Goal: Navigation & Orientation: Find specific page/section

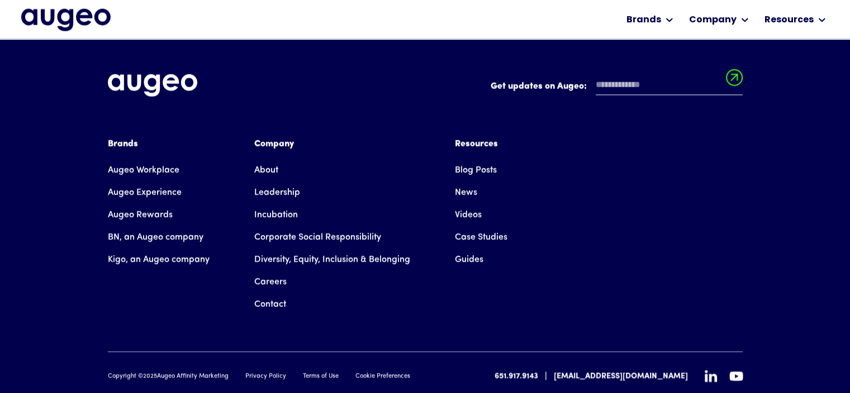
scroll to position [2548, 0]
click at [275, 270] on link "Careers" at bounding box center [270, 281] width 32 height 22
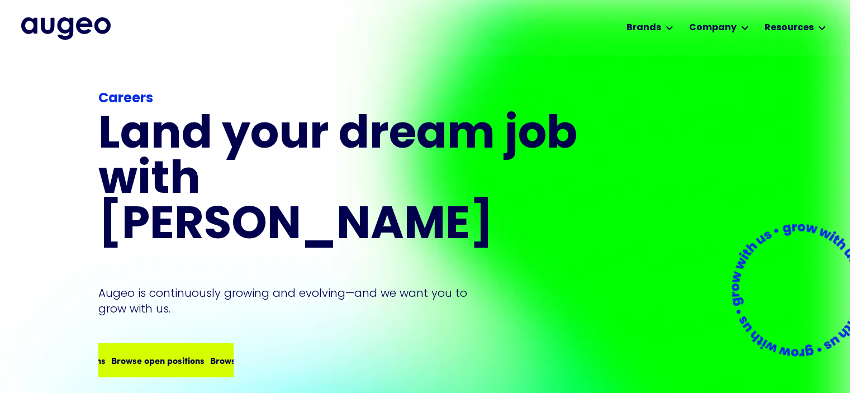
scroll to position [2, 0]
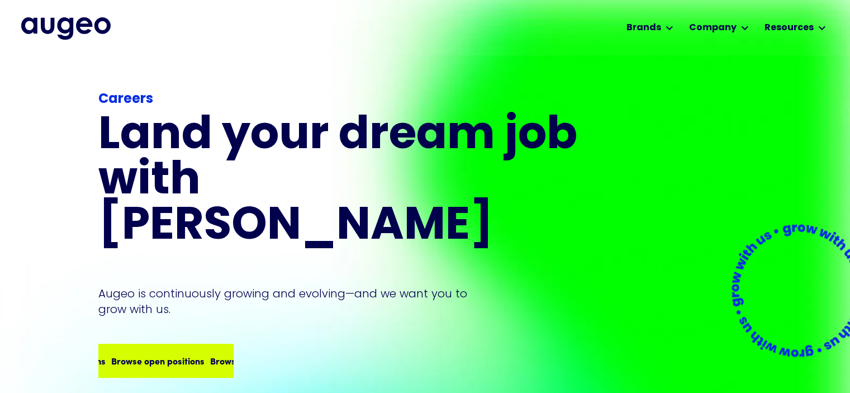
click at [167, 354] on div "Browse open positions" at bounding box center [213, 360] width 93 height 13
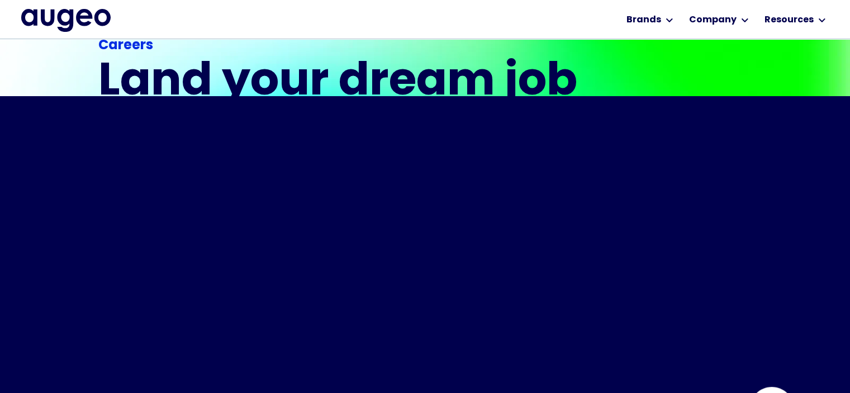
scroll to position [337, 0]
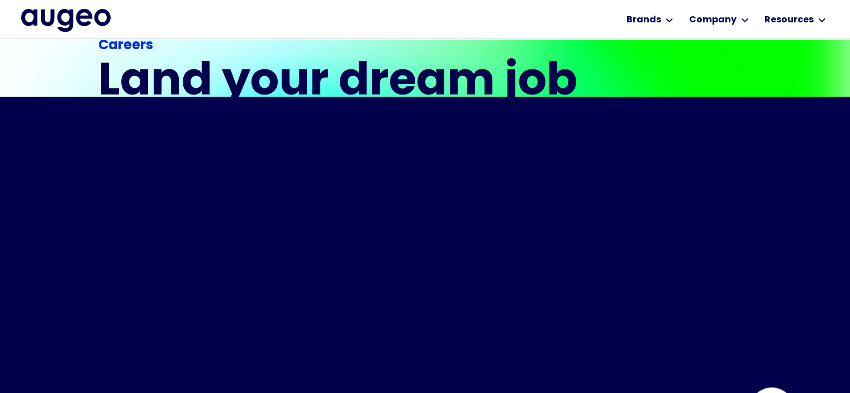
click at [715, 306] on header "Your browser does not support the video tag." at bounding box center [425, 312] width 850 height 430
click at [670, 327] on img at bounding box center [726, 383] width 112 height 112
click at [546, 256] on header "Your browser does not support the video tag." at bounding box center [425, 312] width 850 height 430
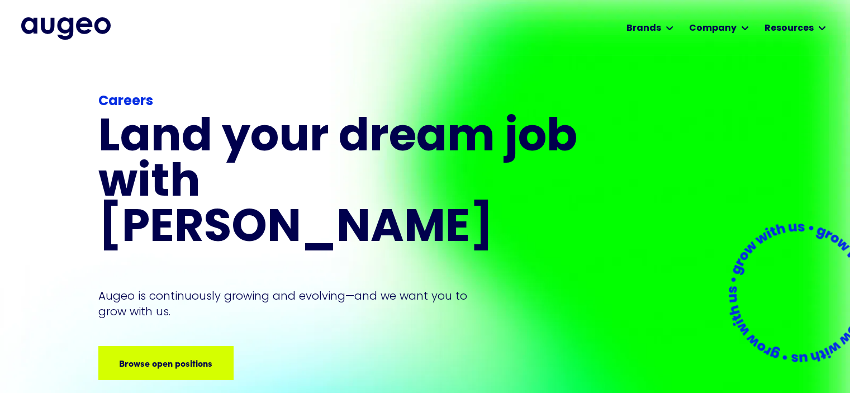
scroll to position [0, 0]
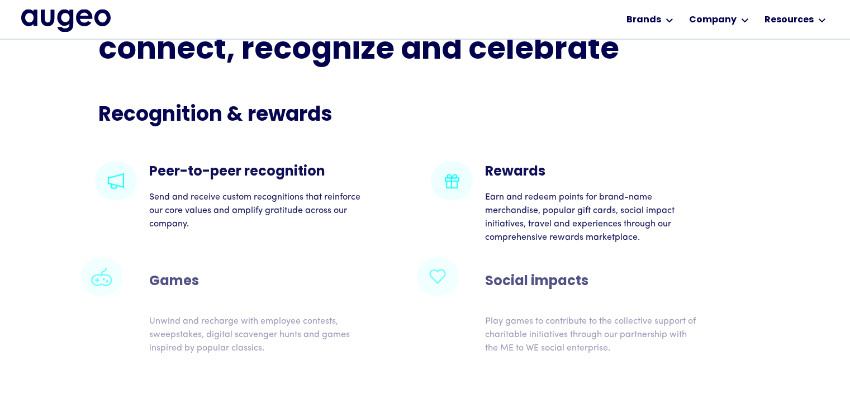
click at [247, 314] on p "Unwind and recharge with employee contests, sweepstakes, digital scavenger hunt…" at bounding box center [256, 334] width 214 height 40
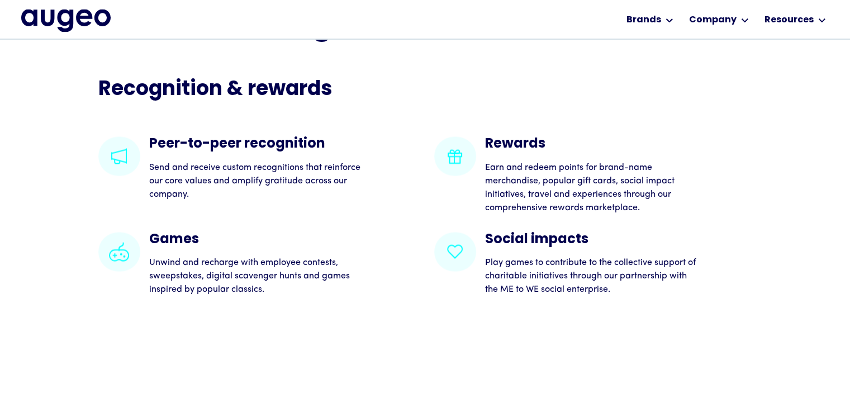
scroll to position [2083, 0]
click at [159, 231] on h4 "Games" at bounding box center [256, 238] width 214 height 15
click at [218, 281] on p "Unwind and recharge with employee contests, sweepstakes, digital scavenger hunt…" at bounding box center [256, 275] width 214 height 40
click at [225, 120] on div "Recognition & rewards Peer-to-peer recognition Send and receive custom recognit…" at bounding box center [424, 186] width 653 height 217
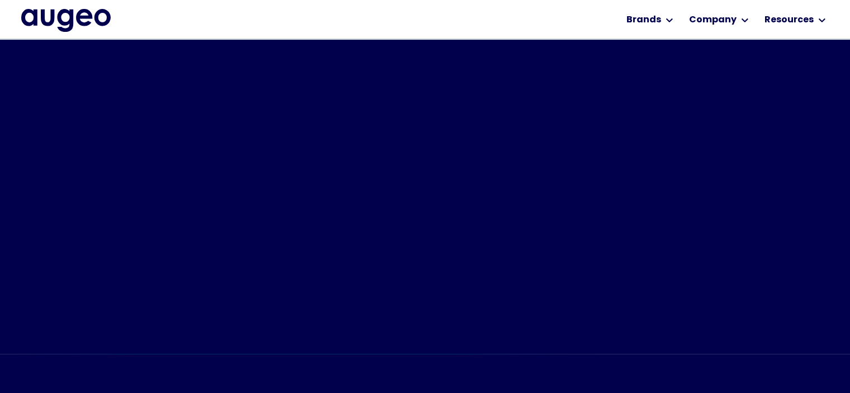
scroll to position [509, 0]
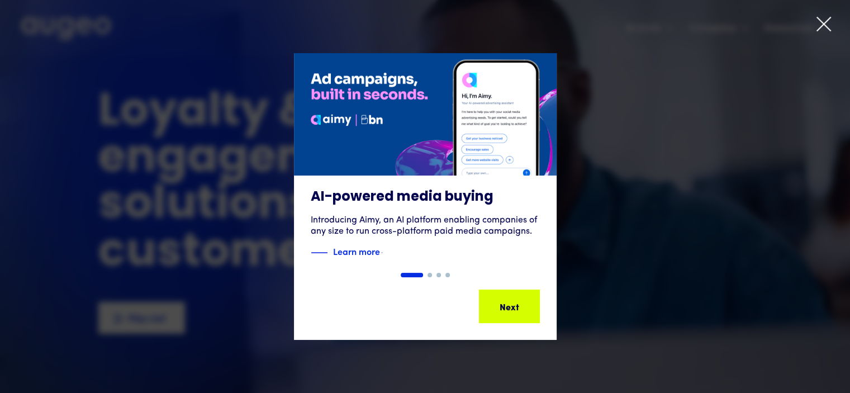
scroll to position [1, 0]
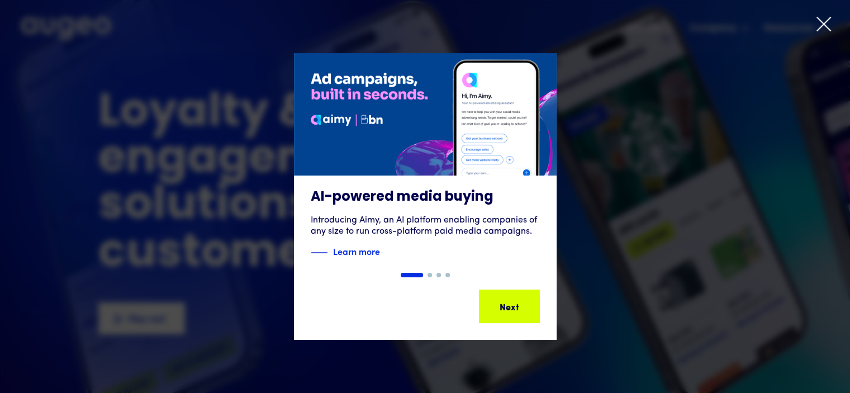
click at [827, 17] on icon at bounding box center [823, 24] width 17 height 17
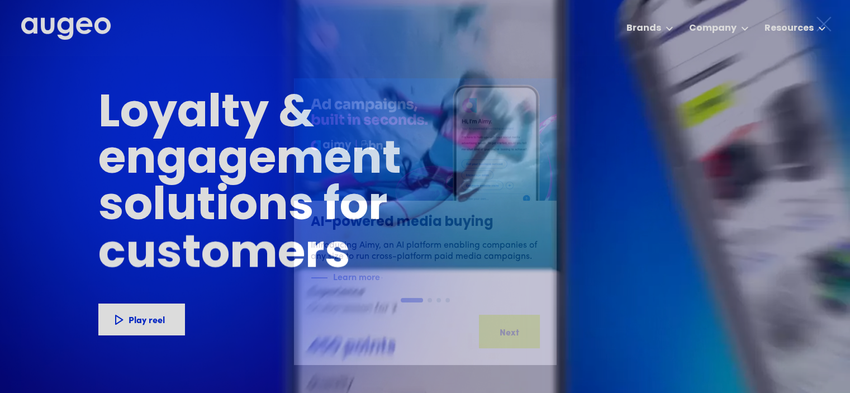
scroll to position [0, 0]
